Goal: Task Accomplishment & Management: Complete application form

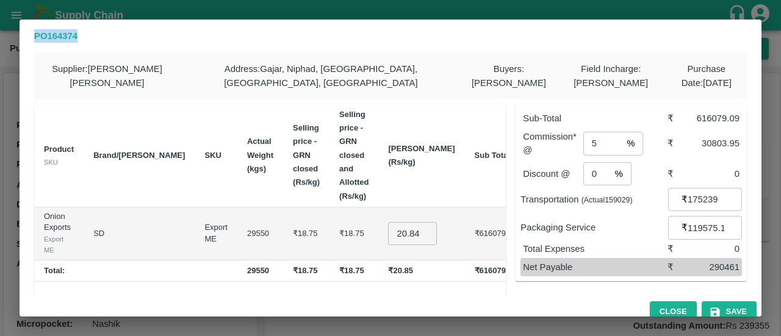
scroll to position [63, 0]
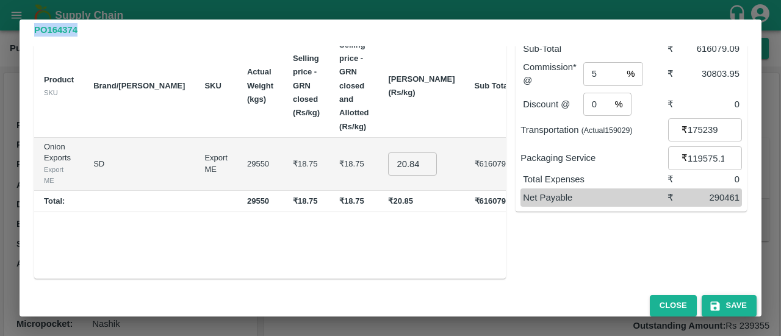
click at [719, 303] on button "Save" at bounding box center [729, 305] width 55 height 21
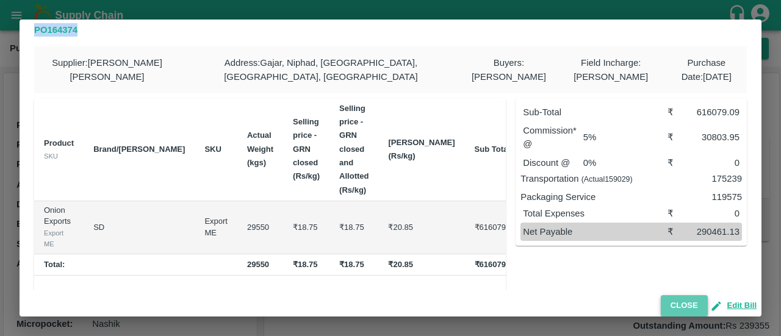
click at [678, 304] on button "Close" at bounding box center [684, 305] width 47 height 21
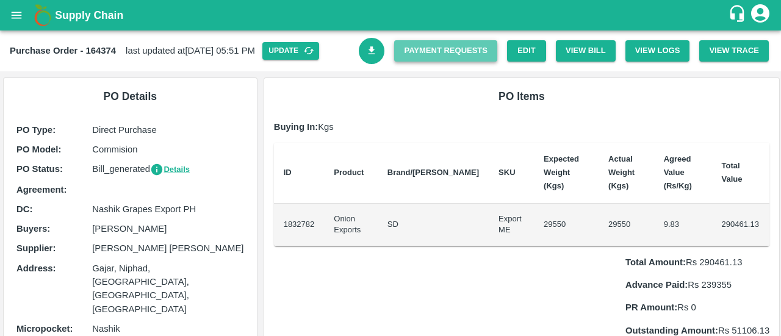
click at [428, 56] on link "Payment Requests" at bounding box center [445, 50] width 103 height 21
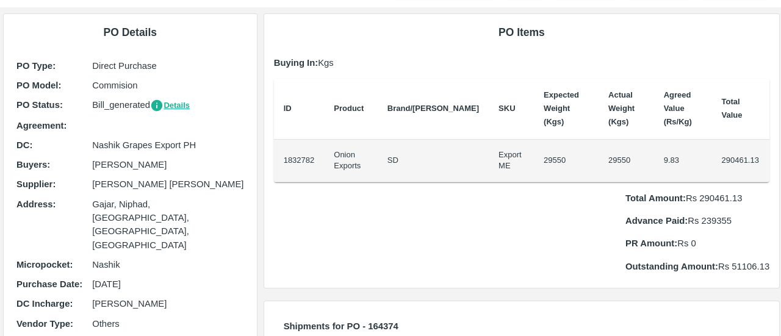
scroll to position [65, 0]
drag, startPoint x: 753, startPoint y: 160, endPoint x: 713, endPoint y: 161, distance: 40.3
click at [713, 161] on td "290461.13" at bounding box center [740, 160] width 58 height 43
copy td "290461.13"
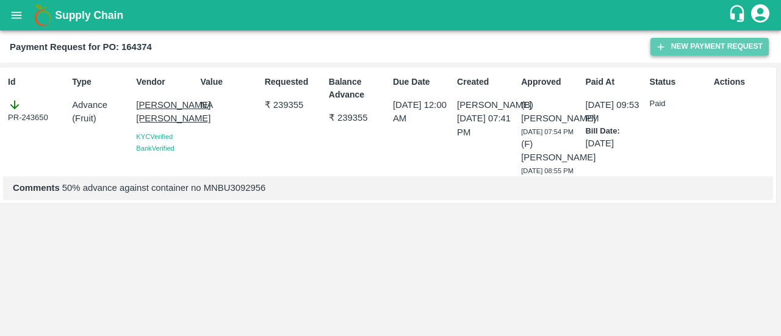
click at [661, 48] on icon "button" at bounding box center [661, 46] width 7 height 7
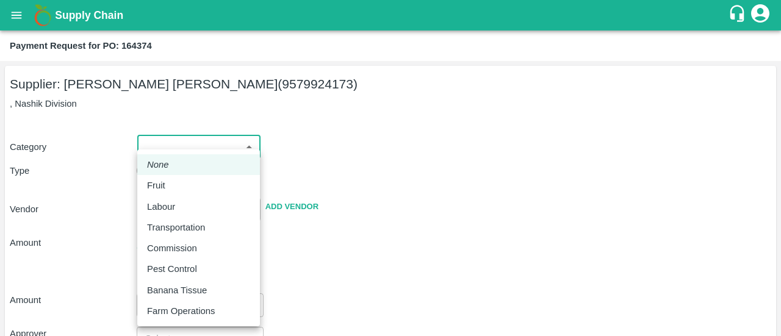
click at [228, 143] on body "Supply Chain Payment Request for PO: 164374 Supplier: SHUBHAM VISHNU DHOMASE (9…" at bounding box center [390, 168] width 781 height 336
click at [184, 186] on div "Fruit" at bounding box center [198, 185] width 103 height 13
type input "1"
type input "SHUBHAM VISHNU DHOMASE - 9579924173(Supplier)"
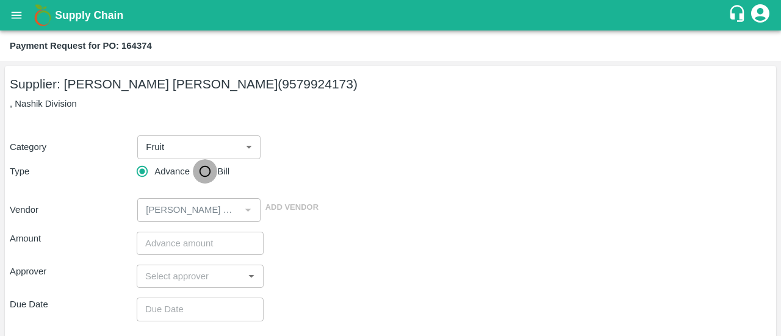
click at [198, 175] on input "Bill" at bounding box center [205, 171] width 24 height 24
radio input "true"
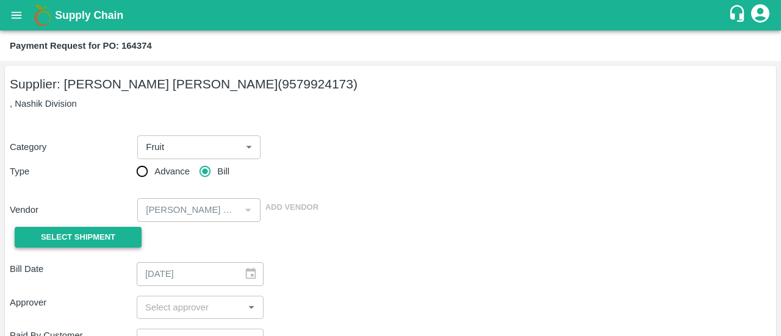
click at [76, 235] on span "Select Shipment" at bounding box center [78, 238] width 74 height 14
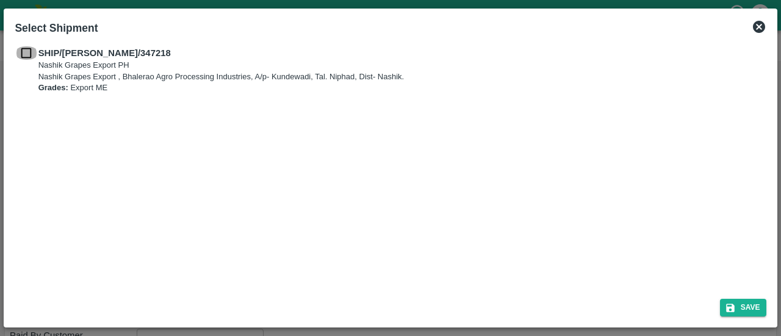
click at [23, 54] on input "checkbox" at bounding box center [26, 52] width 23 height 13
checkbox input "true"
click at [743, 313] on button "Save" at bounding box center [743, 308] width 46 height 18
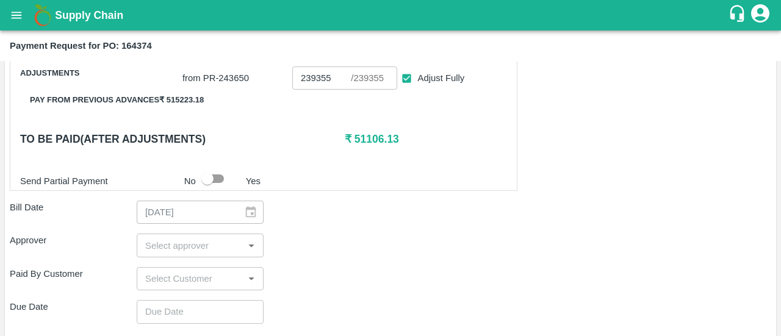
scroll to position [282, 0]
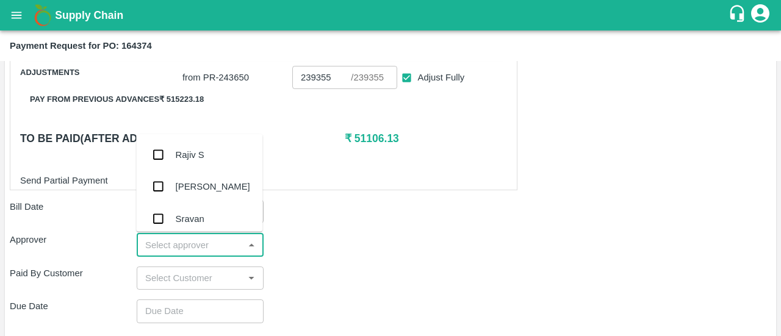
click at [174, 246] on input "input" at bounding box center [189, 245] width 99 height 16
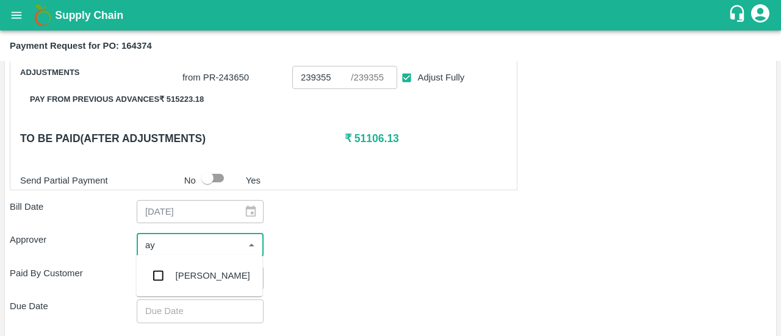
type input "ayu"
click at [156, 275] on input "checkbox" at bounding box center [158, 276] width 24 height 24
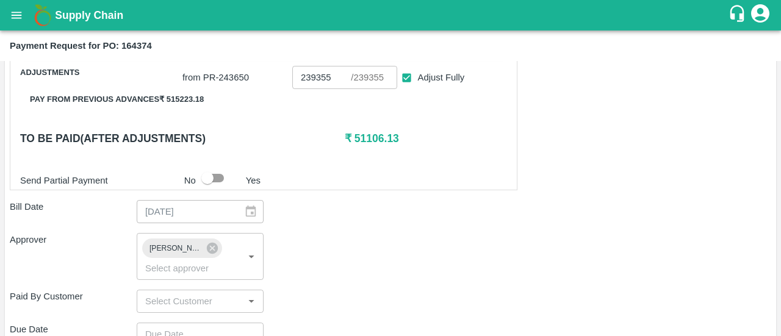
click at [311, 254] on div "Approver Ayush Khandal ​" at bounding box center [390, 256] width 761 height 46
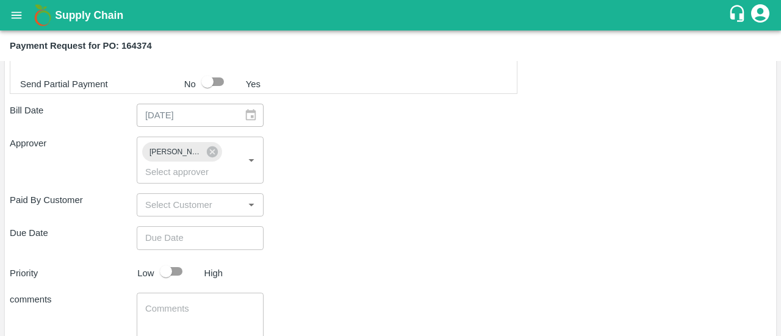
scroll to position [381, 0]
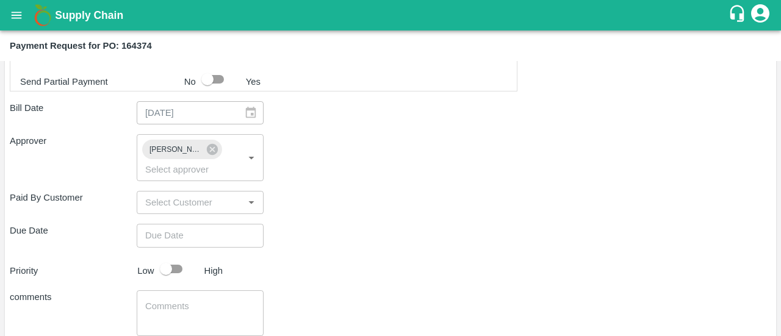
type input "DD/MM/YYYY hh:mm aa"
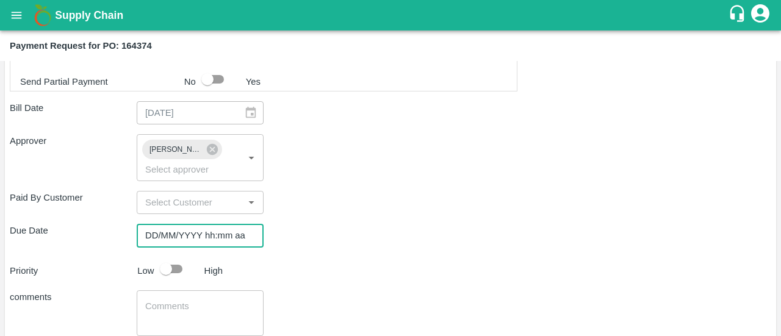
click at [193, 237] on input "DD/MM/YYYY hh:mm aa" at bounding box center [196, 235] width 118 height 23
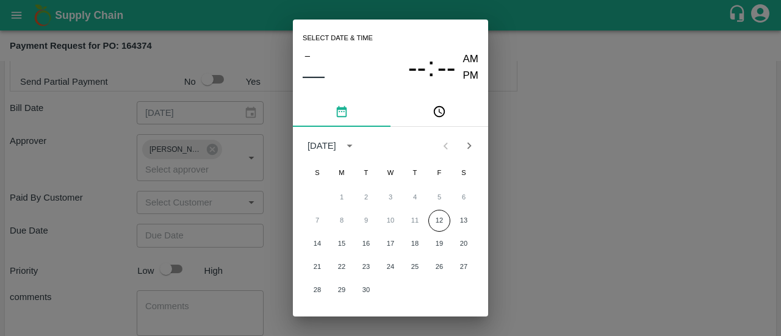
click at [426, 224] on div "7 8 9 10 11 12 13" at bounding box center [390, 221] width 195 height 22
click at [430, 221] on button "12" at bounding box center [439, 221] width 22 height 22
type input "12/09/2025 12:00 AM"
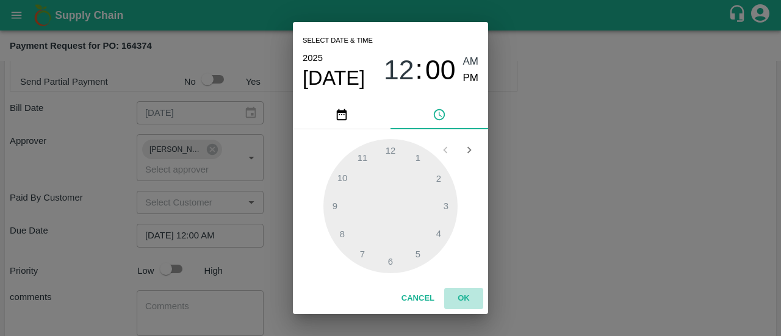
click at [461, 296] on button "OK" at bounding box center [463, 298] width 39 height 21
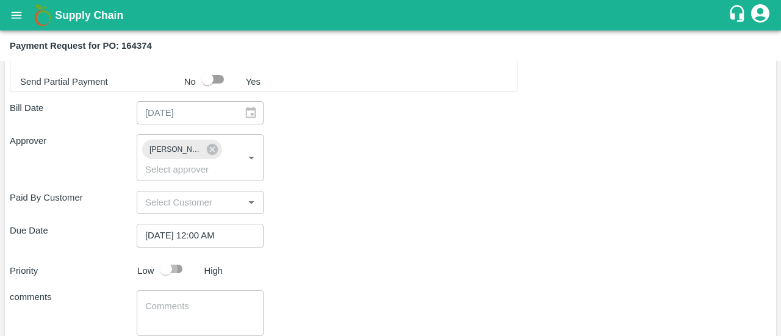
click at [179, 261] on input "checkbox" at bounding box center [166, 268] width 70 height 23
checkbox input "true"
click at [159, 293] on div "x ​" at bounding box center [200, 313] width 127 height 46
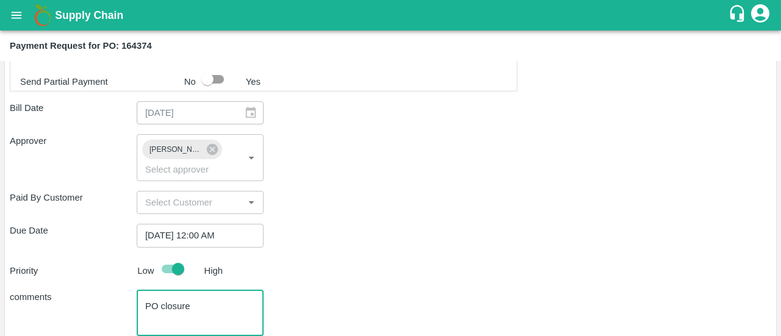
type textarea "PO closure"
click at [398, 268] on div "Priority Low High" at bounding box center [388, 268] width 766 height 23
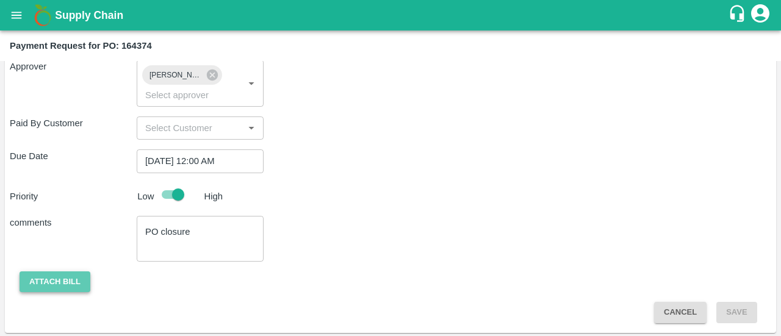
click at [59, 279] on button "Attach bill" at bounding box center [55, 282] width 71 height 21
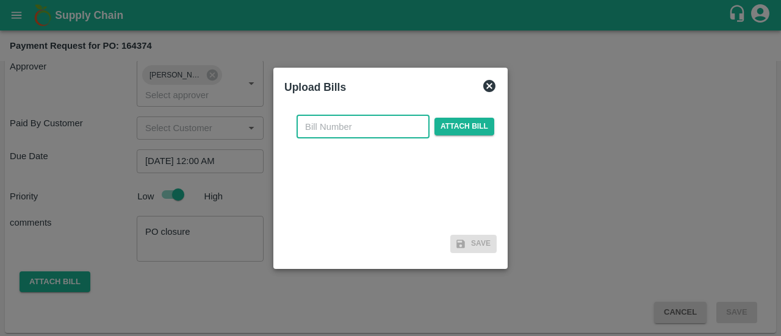
click at [341, 121] on input "text" at bounding box center [363, 126] width 133 height 23
paste input "MNBU3092956"
type input "MNBU3092956"
click at [458, 123] on span "Attach bill" at bounding box center [464, 127] width 60 height 18
click at [0, 0] on input "Attach bill" at bounding box center [0, 0] width 0 height 0
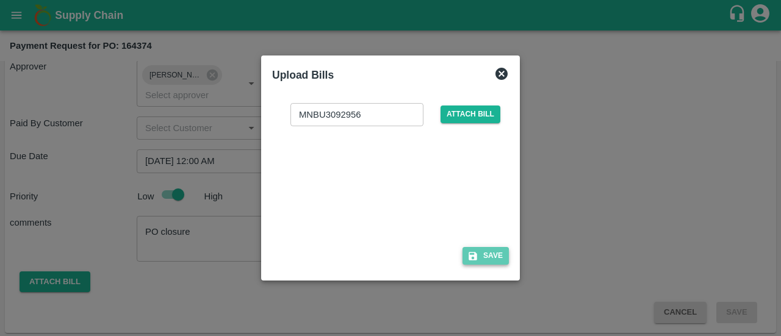
click at [481, 259] on button "Save" at bounding box center [485, 256] width 46 height 18
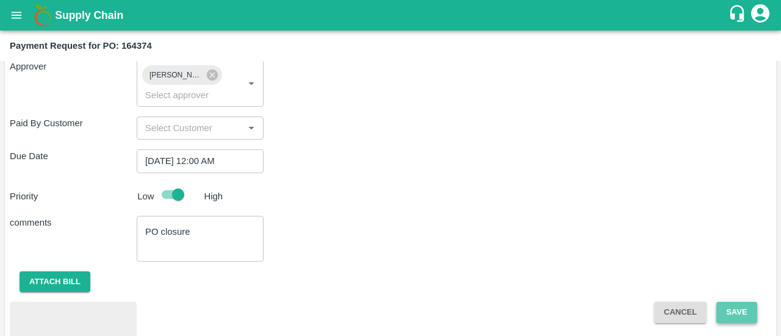
click at [740, 308] on button "Save" at bounding box center [736, 312] width 40 height 21
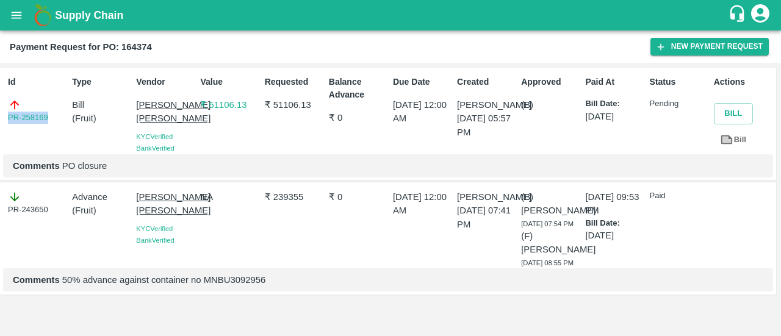
drag, startPoint x: 52, startPoint y: 118, endPoint x: 0, endPoint y: 145, distance: 58.9
click at [0, 145] on div "Id PR-258169 Type Bill ( Fruit ) Vendor SHUBHAM VISHNU DHOMASE KYC Verified Ban…" at bounding box center [388, 124] width 776 height 113
copy link "PR-258169"
drag, startPoint x: 311, startPoint y: 103, endPoint x: 272, endPoint y: 108, distance: 39.4
click at [272, 108] on p "₹ 51106.13" at bounding box center [294, 104] width 59 height 13
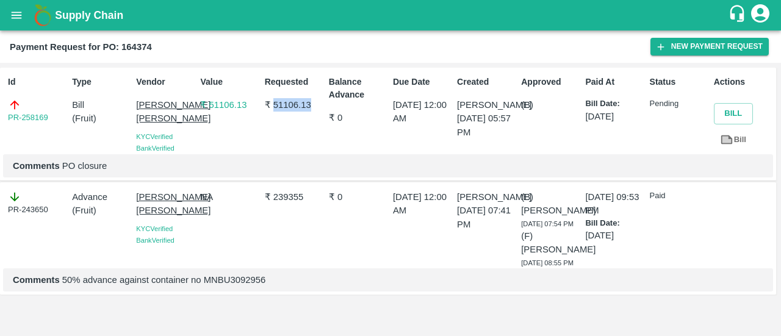
copy p "51106.13"
